Goal: Use online tool/utility: Utilize a website feature to perform a specific function

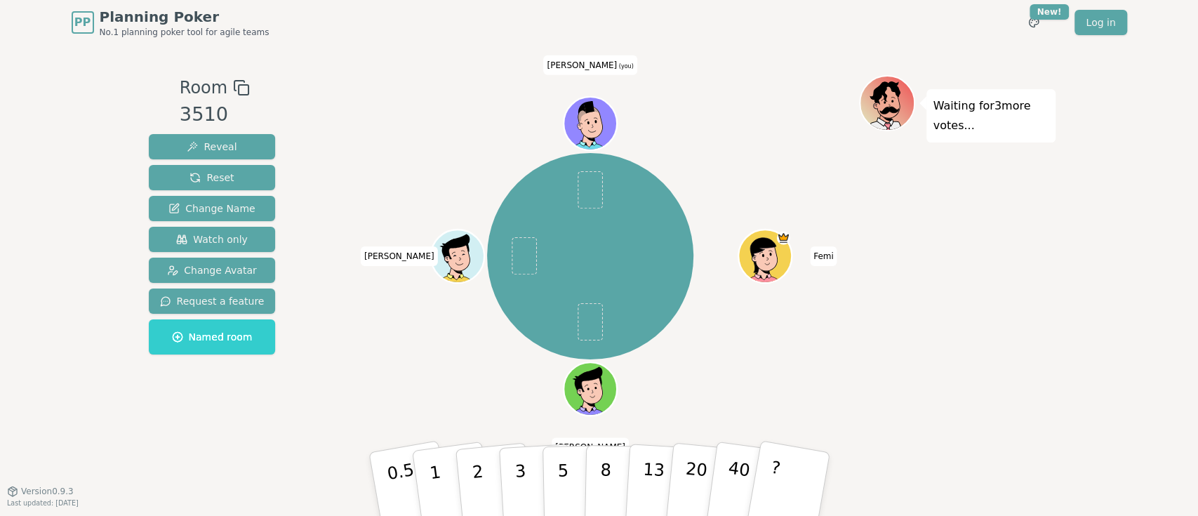
click at [590, 126] on icon at bounding box center [592, 126] width 5 height 5
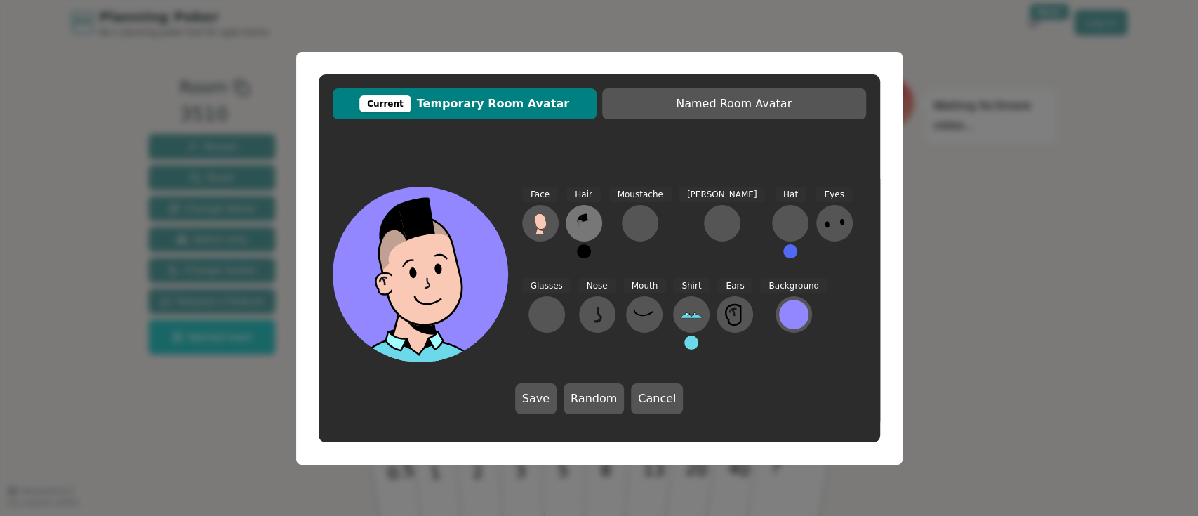
click at [576, 225] on icon at bounding box center [584, 223] width 22 height 22
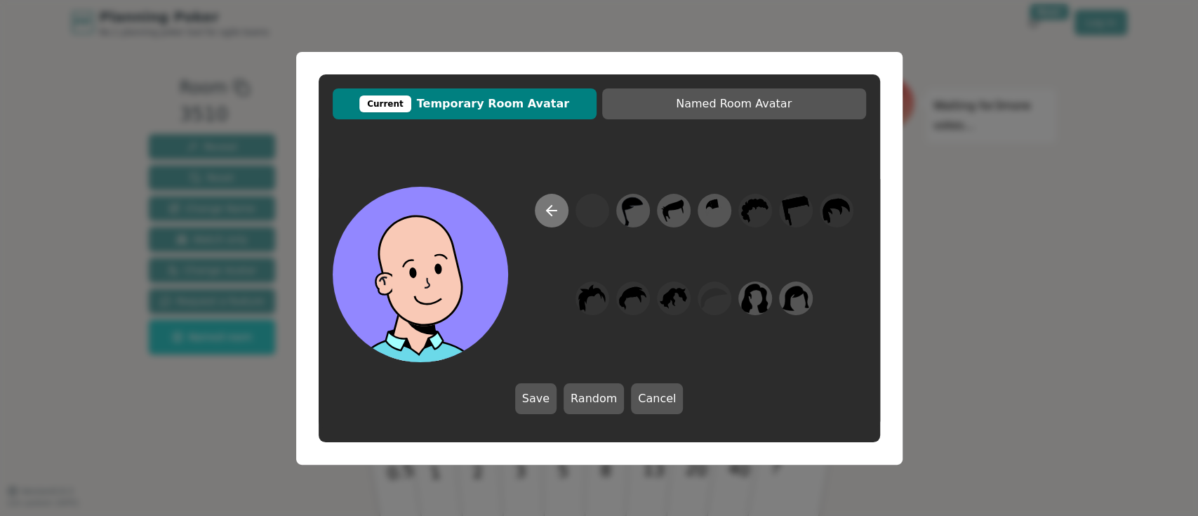
click at [551, 214] on icon at bounding box center [551, 210] width 17 height 17
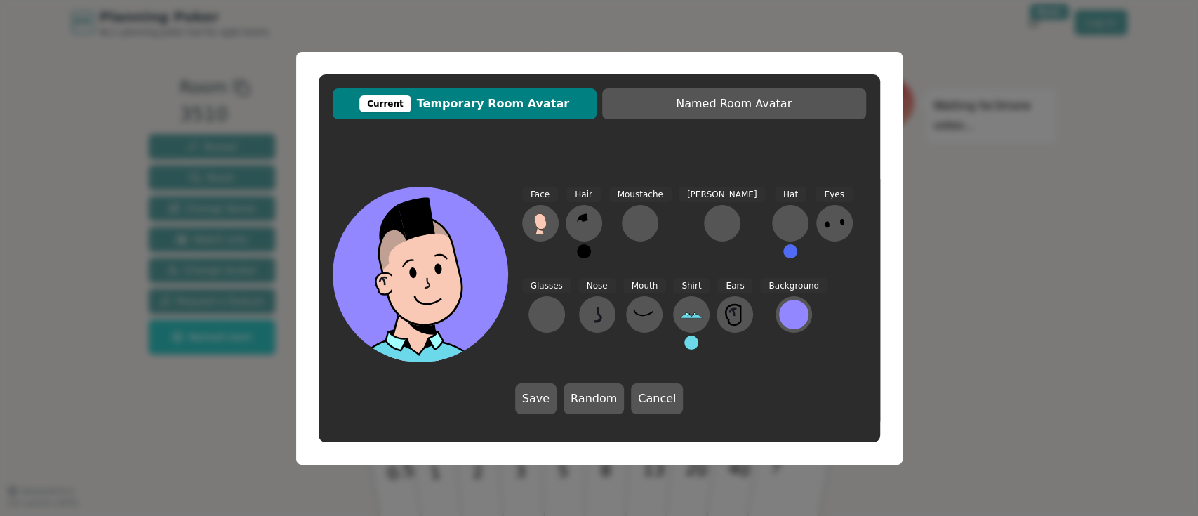
click at [551, 214] on button at bounding box center [540, 223] width 37 height 37
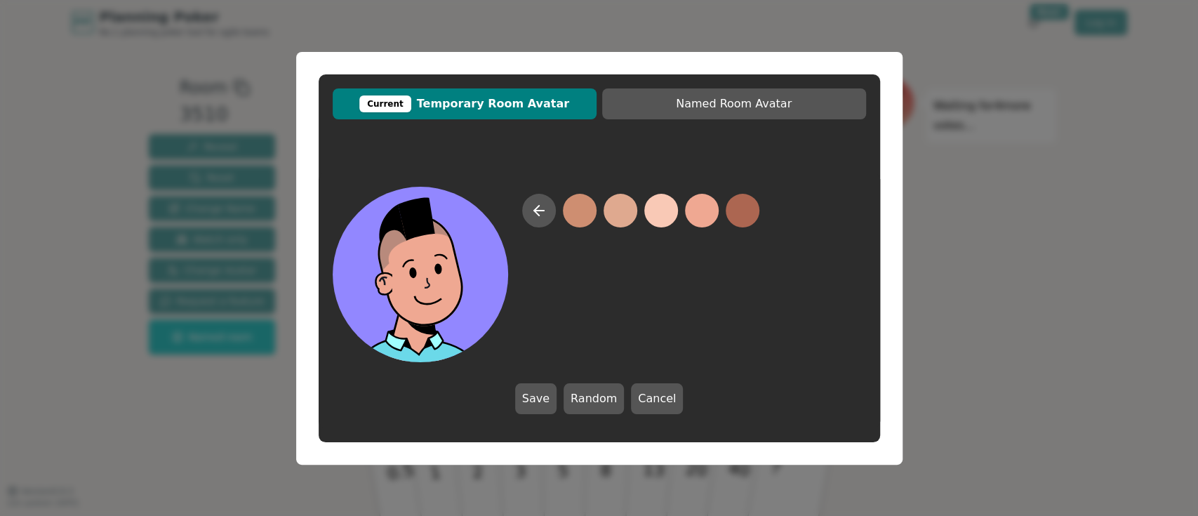
click at [691, 220] on button at bounding box center [702, 211] width 34 height 34
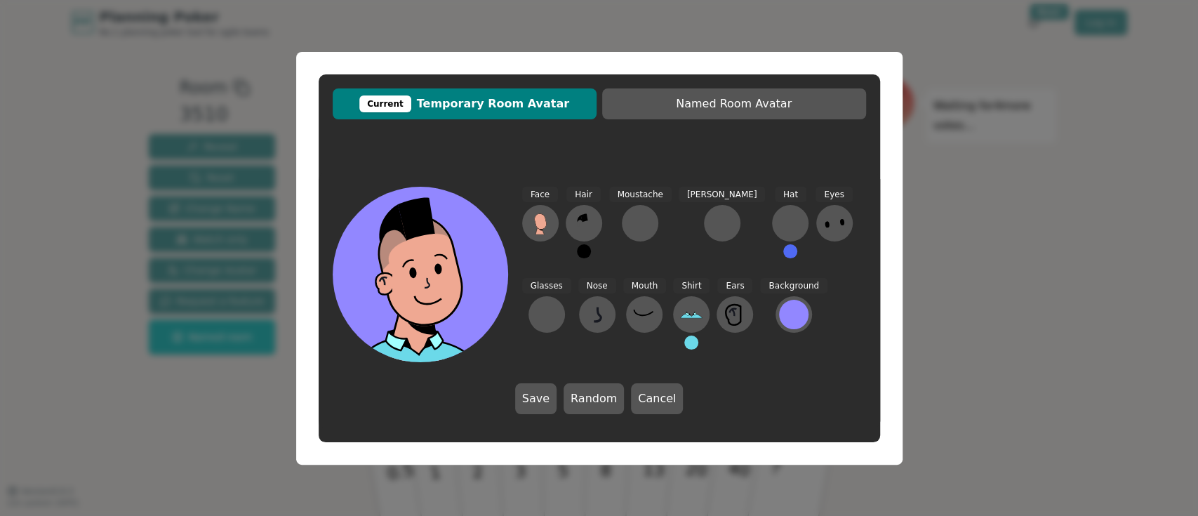
click at [711, 220] on div at bounding box center [722, 223] width 22 height 22
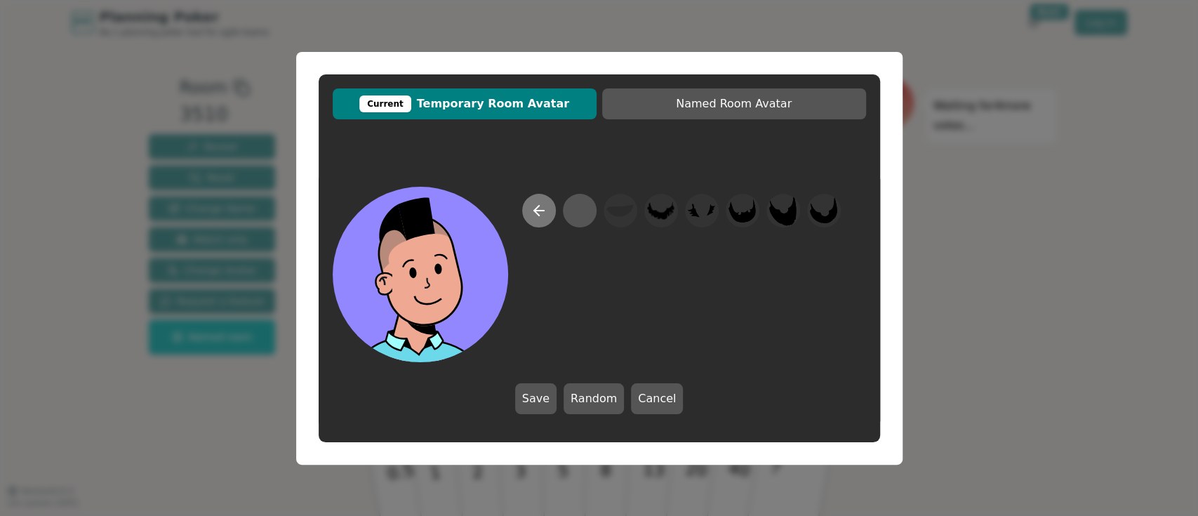
click at [544, 213] on icon at bounding box center [539, 210] width 17 height 17
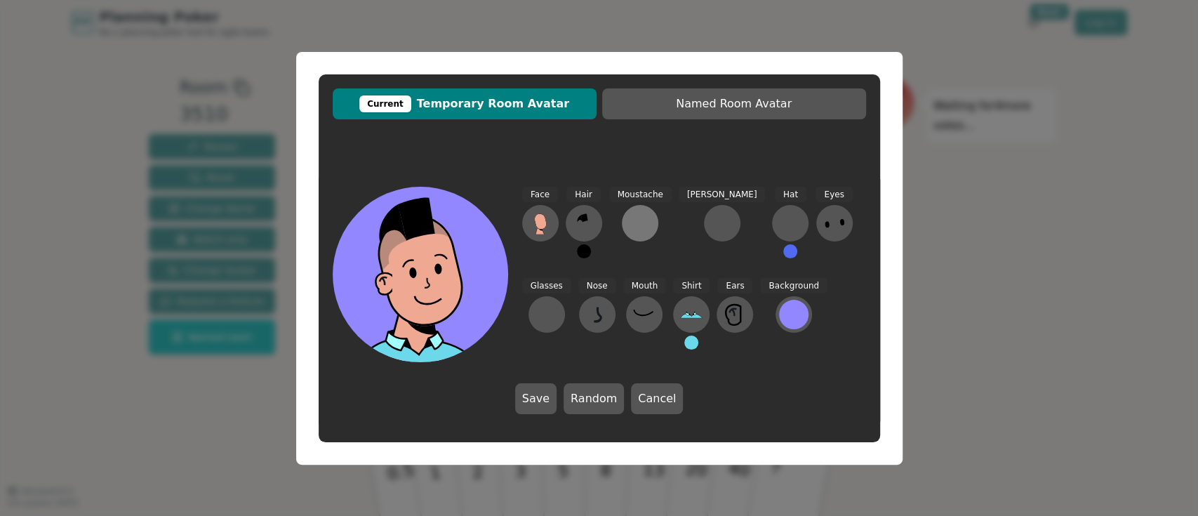
click at [634, 225] on div at bounding box center [640, 223] width 22 height 22
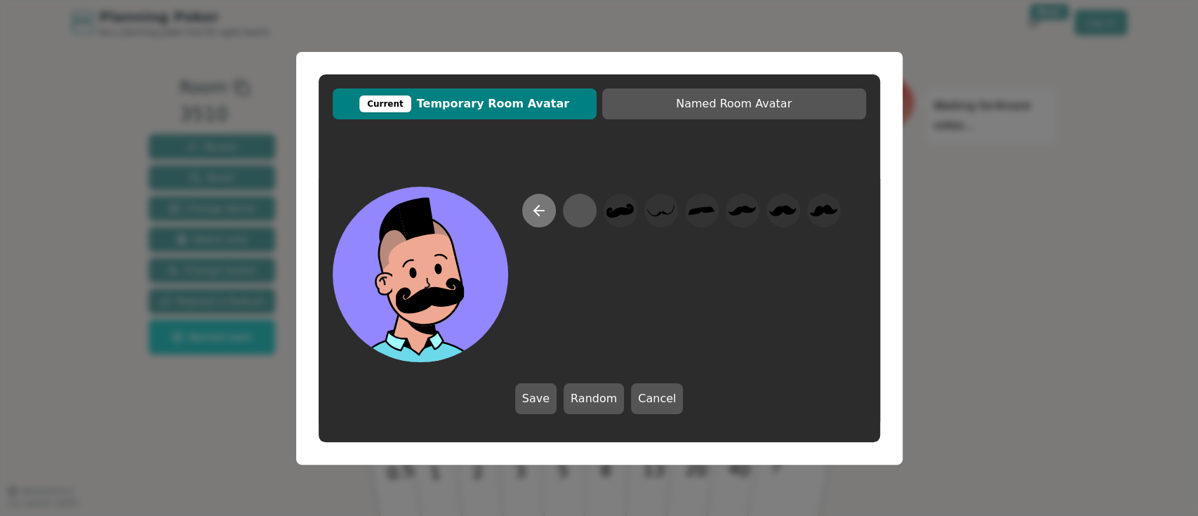
click at [537, 220] on button at bounding box center [539, 211] width 34 height 34
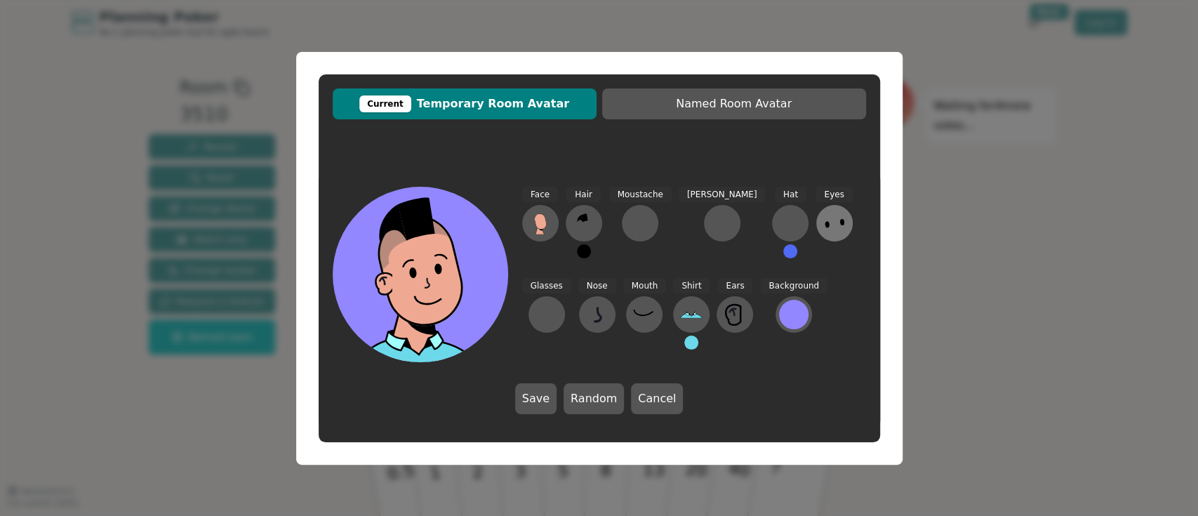
click at [823, 229] on icon at bounding box center [834, 223] width 22 height 22
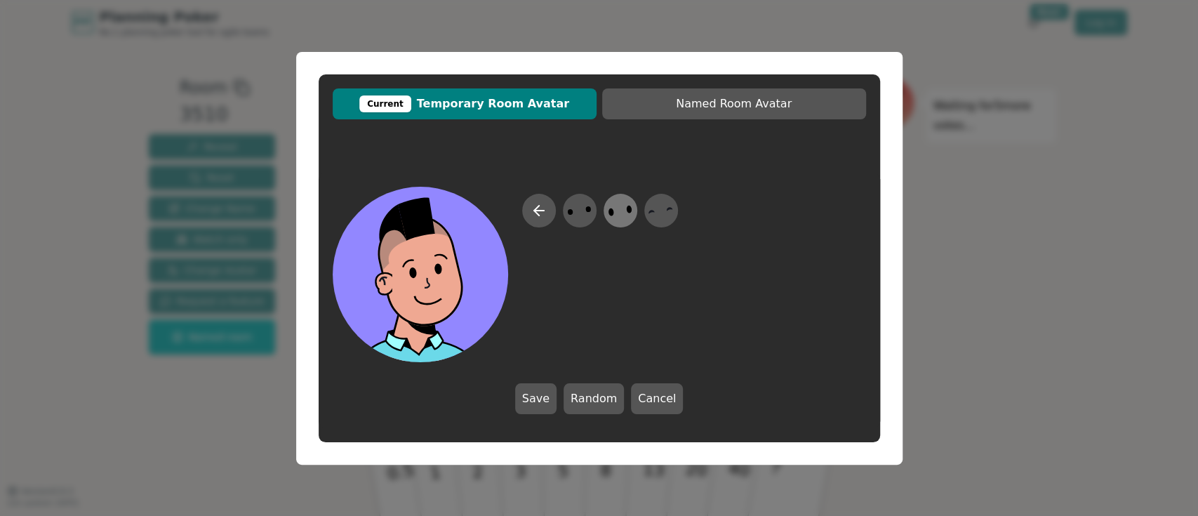
click at [603, 215] on div at bounding box center [620, 210] width 39 height 45
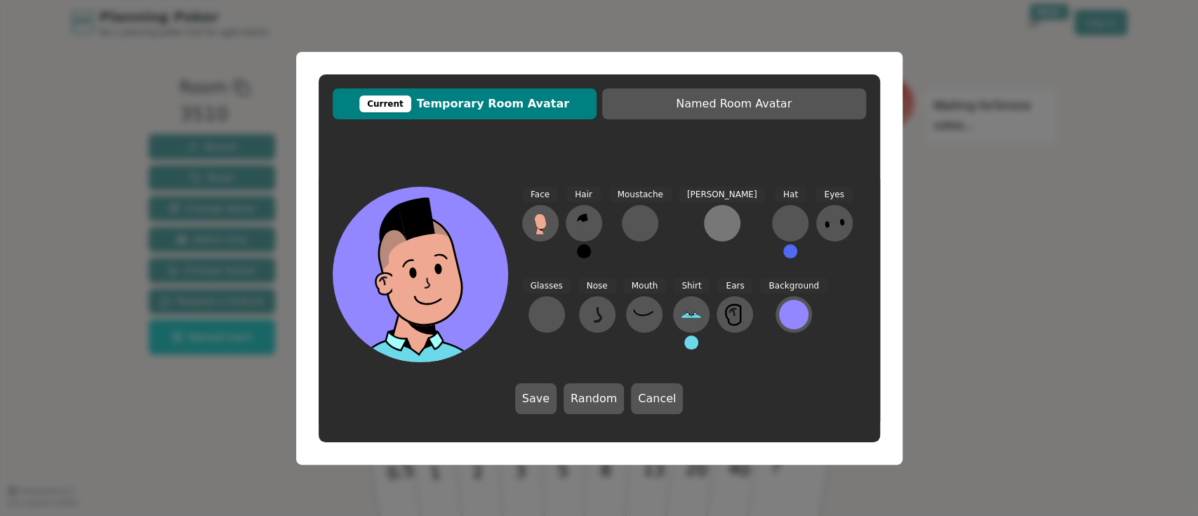
click at [711, 223] on div at bounding box center [722, 223] width 22 height 22
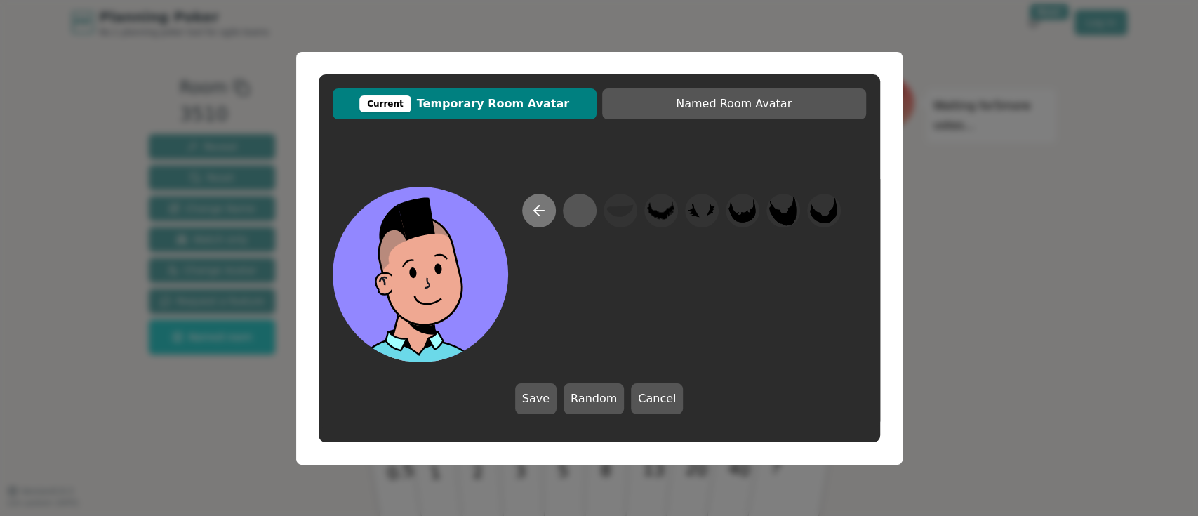
click at [536, 218] on icon at bounding box center [539, 210] width 17 height 17
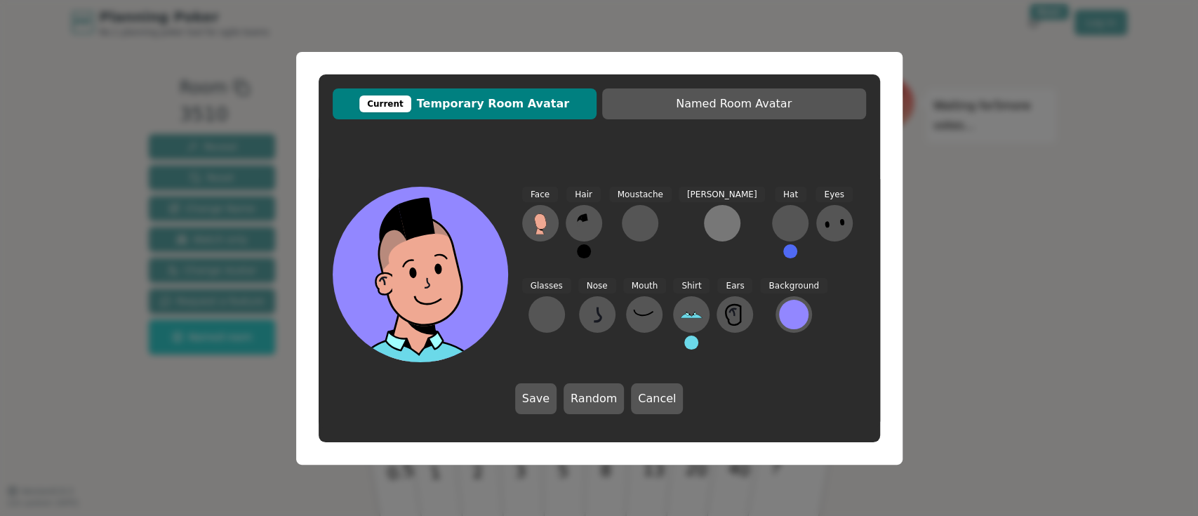
click at [711, 222] on div at bounding box center [722, 223] width 22 height 22
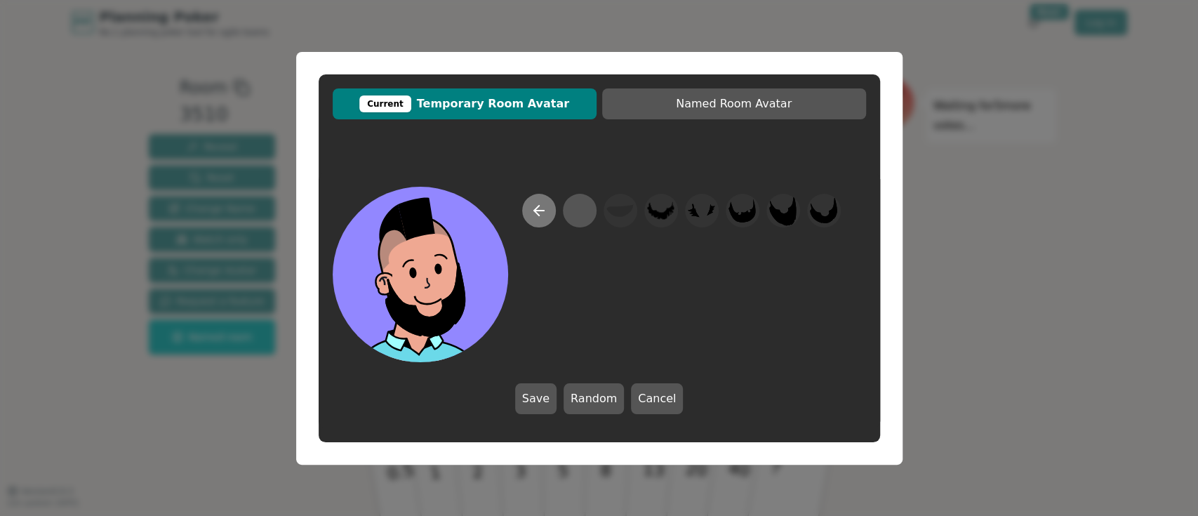
click at [535, 213] on icon at bounding box center [539, 210] width 17 height 17
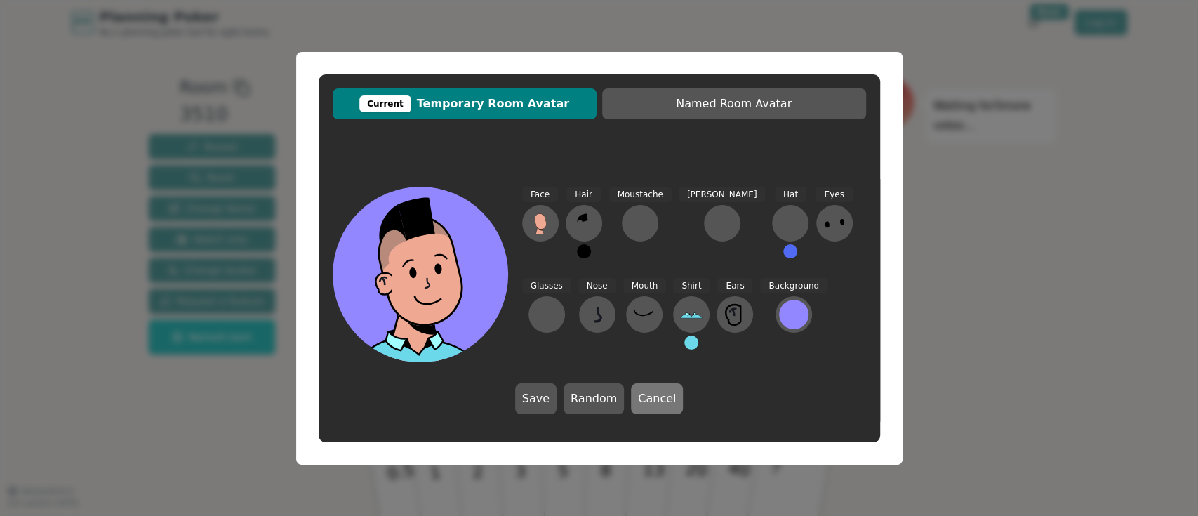
click at [657, 391] on button "Cancel" at bounding box center [657, 398] width 52 height 31
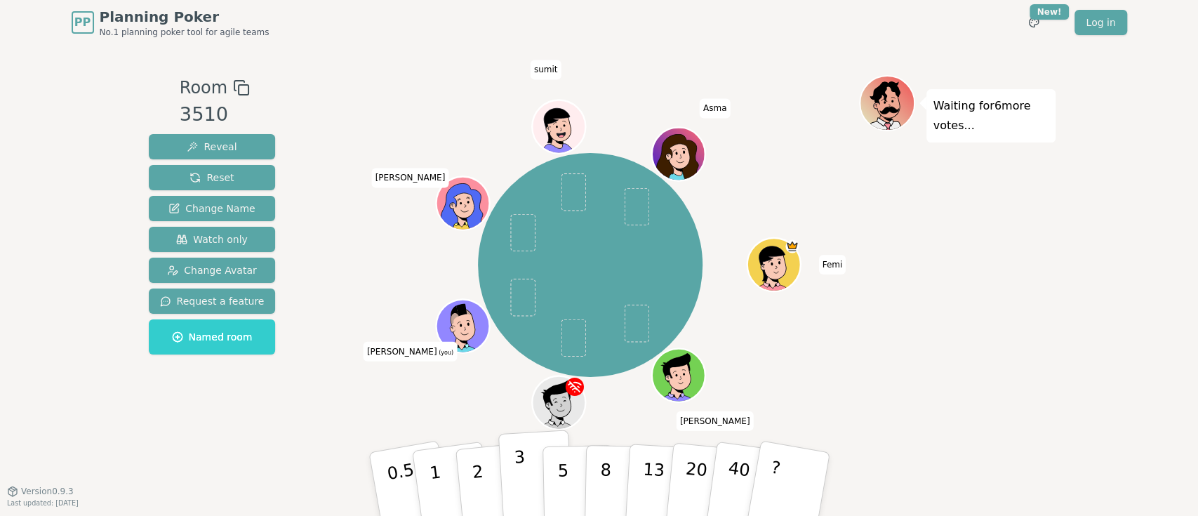
click at [515, 475] on p "3" at bounding box center [520, 485] width 15 height 77
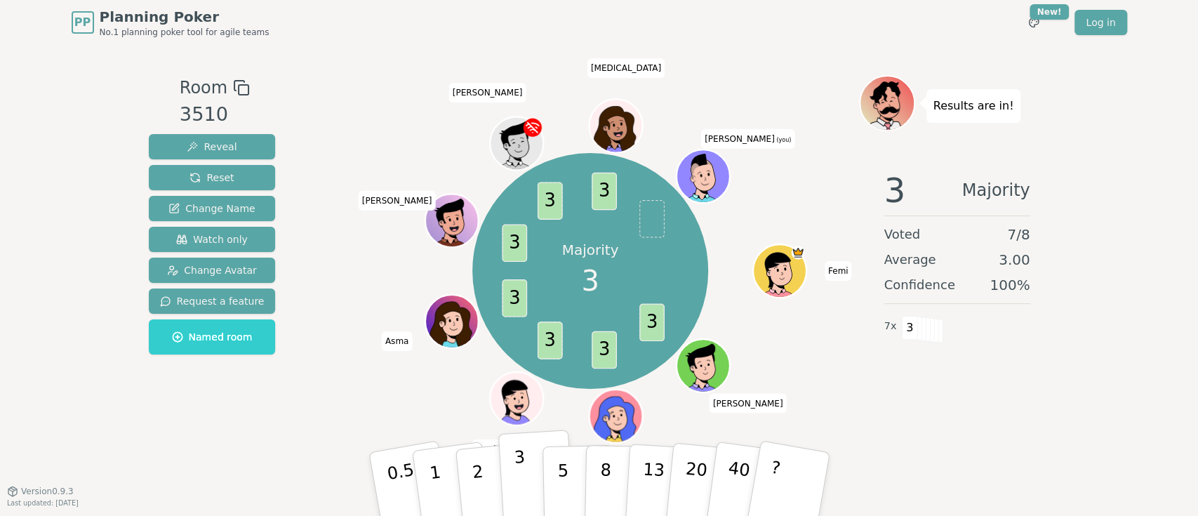
click at [510, 492] on button "3" at bounding box center [536, 485] width 77 height 110
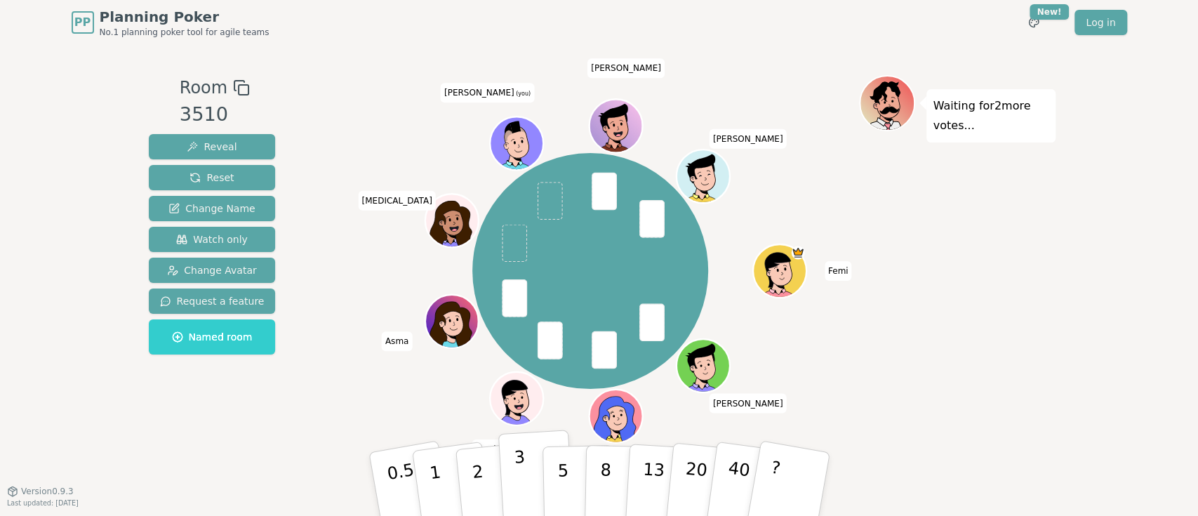
click at [515, 462] on p "3" at bounding box center [520, 485] width 15 height 77
